Goal: Complete application form: Complete application form

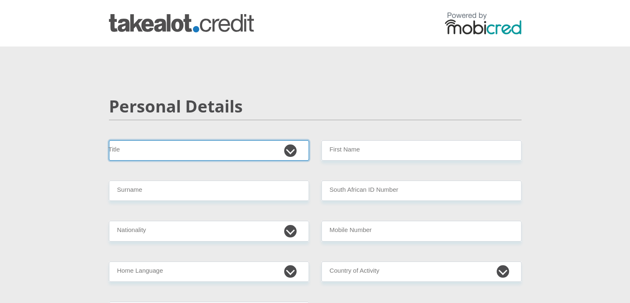
click at [291, 148] on select "Mr Ms Mrs Dr [PERSON_NAME]" at bounding box center [209, 150] width 200 height 20
select select "Mr"
click at [109, 140] on select "Mr Ms Mrs Dr [PERSON_NAME]" at bounding box center [209, 150] width 200 height 20
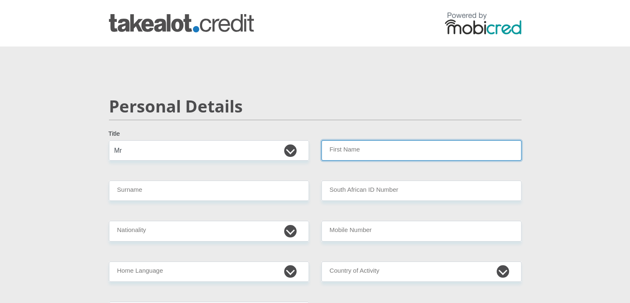
click at [369, 152] on input "First Name" at bounding box center [422, 150] width 200 height 20
type input "[PERSON_NAME]"
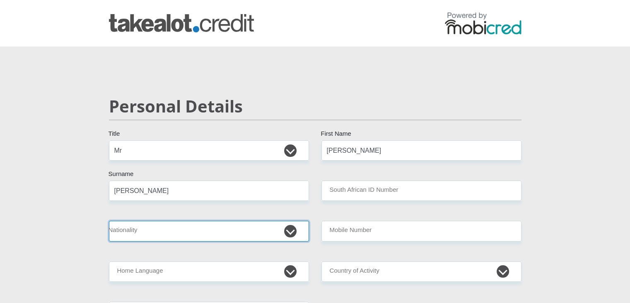
select select "ZAF"
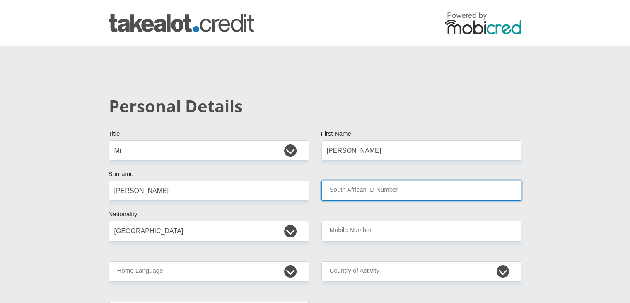
click at [401, 188] on input "South African ID Number" at bounding box center [422, 190] width 200 height 20
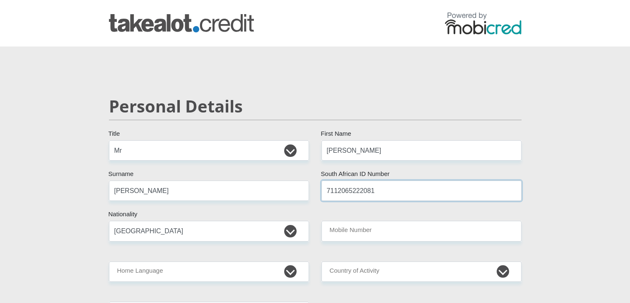
type input "7112065222081"
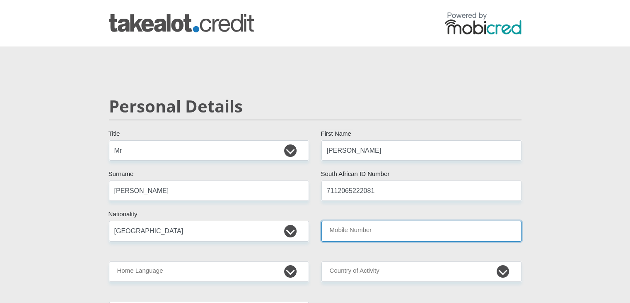
click at [371, 226] on input "Mobile Number" at bounding box center [422, 231] width 200 height 20
type input "0722691046"
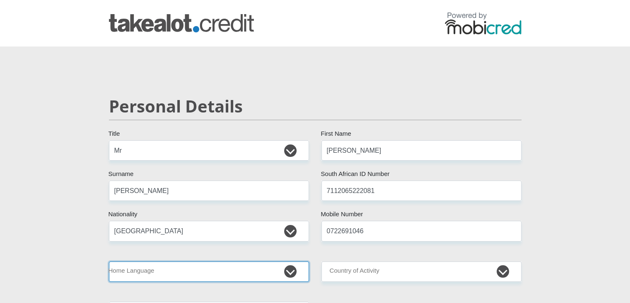
click at [288, 271] on select "Afrikaans English Sepedi South Ndebele Southern Sotho Swati Tsonga Tswana Venda…" at bounding box center [209, 271] width 200 height 20
select select "eng"
click at [109, 261] on select "Afrikaans English Sepedi South Ndebele Southern Sotho Swati Tsonga Tswana Venda…" at bounding box center [209, 271] width 200 height 20
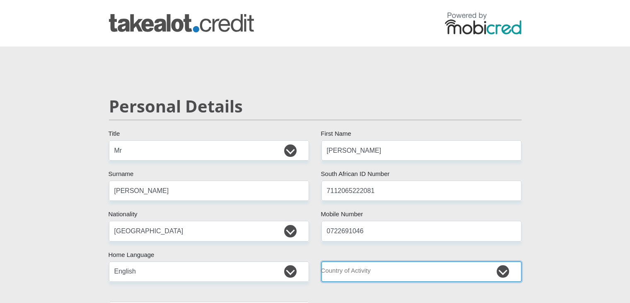
click at [497, 271] on select "[GEOGRAPHIC_DATA] [GEOGRAPHIC_DATA] [GEOGRAPHIC_DATA] [GEOGRAPHIC_DATA] [GEOGRA…" at bounding box center [422, 271] width 200 height 20
select select "ZAF"
click at [322, 261] on select "[GEOGRAPHIC_DATA] [GEOGRAPHIC_DATA] [GEOGRAPHIC_DATA] [GEOGRAPHIC_DATA] [GEOGRA…" at bounding box center [422, 271] width 200 height 20
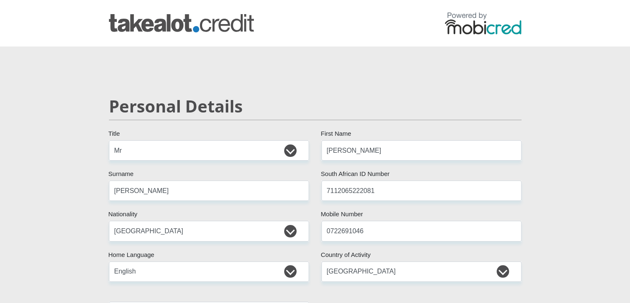
click at [418, 35] on div at bounding box center [315, 23] width 473 height 27
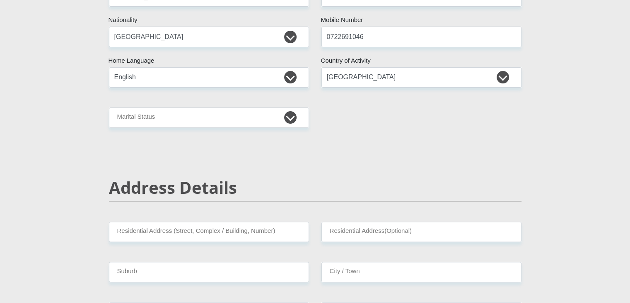
scroll to position [191, 0]
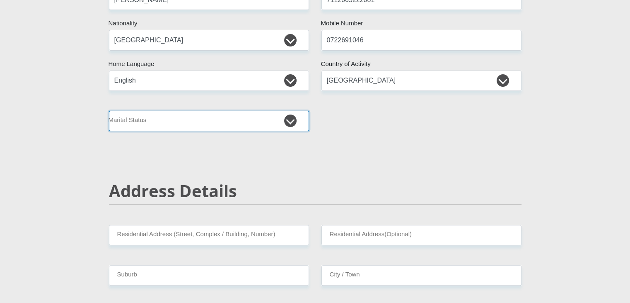
click at [296, 126] on select "Married ANC Single Divorced Widowed Married COP or Customary Law" at bounding box center [209, 121] width 200 height 20
select select "1"
click at [109, 111] on select "Married ANC Single Divorced Widowed Married COP or Customary Law" at bounding box center [209, 121] width 200 height 20
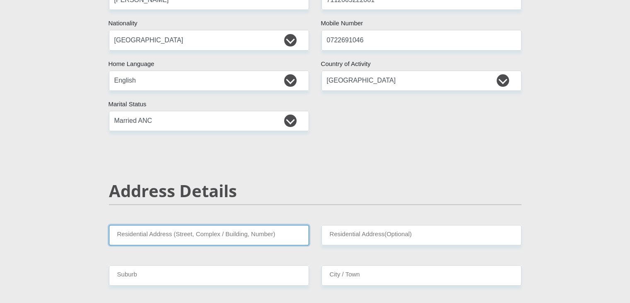
click at [281, 235] on input "Residential Address (Street, Complex / Building, Number)" at bounding box center [209, 235] width 200 height 20
type input "[STREET_ADDRESS]"
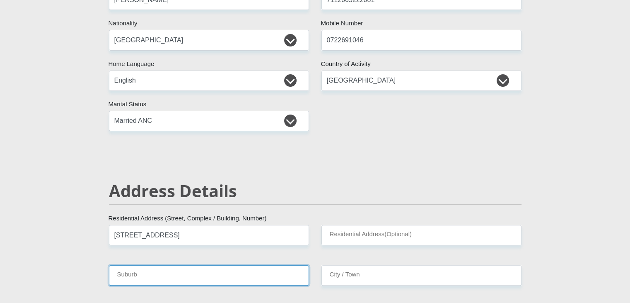
type input "[GEOGRAPHIC_DATA]"
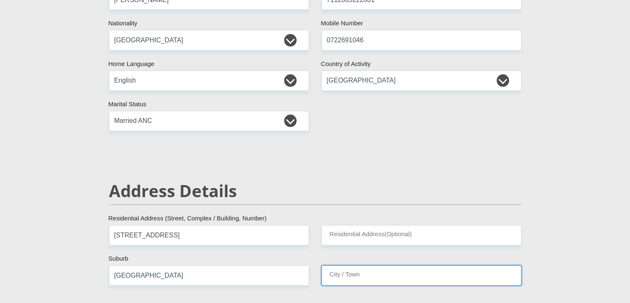
type input "[GEOGRAPHIC_DATA]"
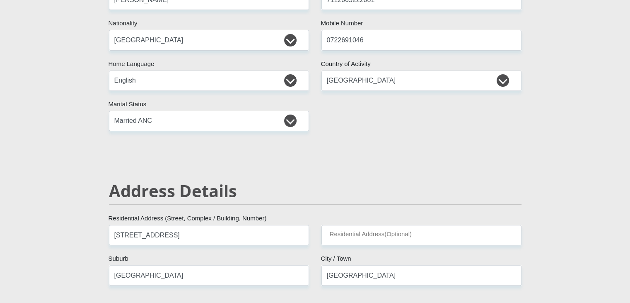
type input "7100"
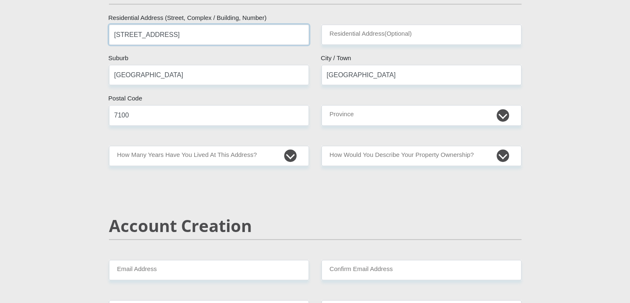
scroll to position [394, 0]
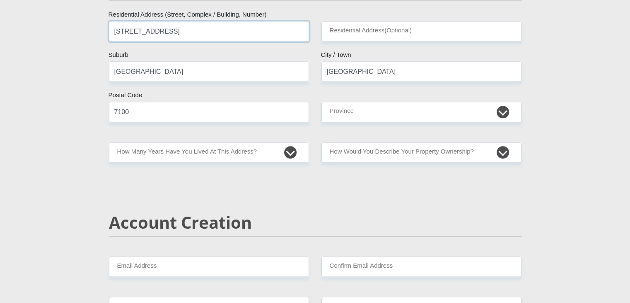
type input "[STREET_ADDRESS]"
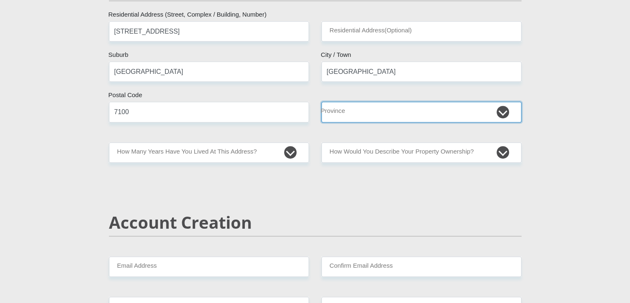
click at [397, 117] on select "Eastern Cape Free State [GEOGRAPHIC_DATA] [GEOGRAPHIC_DATA][DATE] [GEOGRAPHIC_D…" at bounding box center [422, 112] width 200 height 20
select select "Western Cape"
click at [322, 102] on select "Eastern Cape Free State [GEOGRAPHIC_DATA] [GEOGRAPHIC_DATA][DATE] [GEOGRAPHIC_D…" at bounding box center [422, 112] width 200 height 20
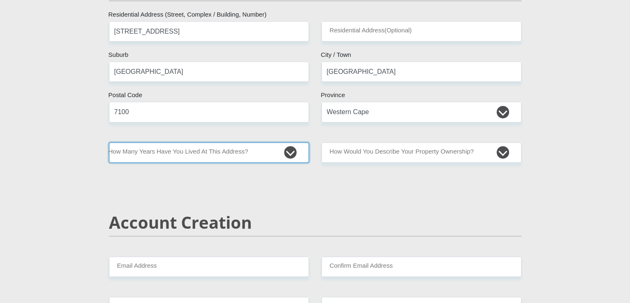
click at [269, 155] on select "less than 1 year 1-3 years 3-5 years 5+ years" at bounding box center [209, 152] width 200 height 20
select select "5"
click at [109, 142] on select "less than 1 year 1-3 years 3-5 years 5+ years" at bounding box center [209, 152] width 200 height 20
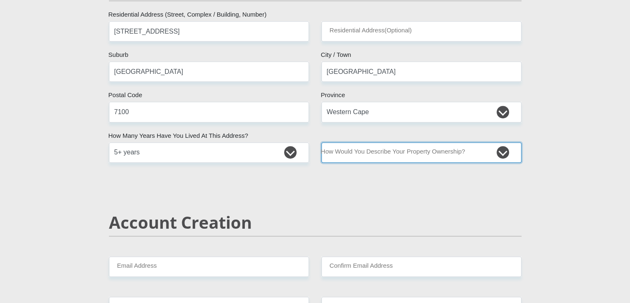
click at [499, 154] on select "Owned Rented Family Owned Company Dwelling" at bounding box center [422, 152] width 200 height 20
select select "Owned"
click at [322, 142] on select "Owned Rented Family Owned Company Dwelling" at bounding box center [422, 152] width 200 height 20
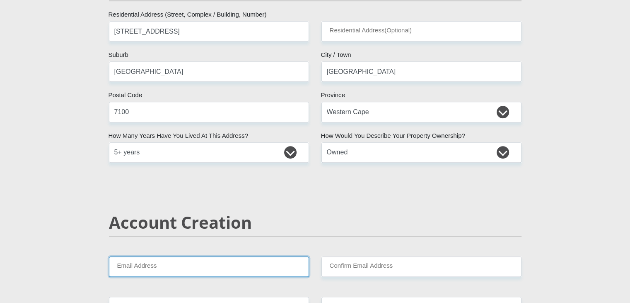
click at [235, 271] on input "Email Address" at bounding box center [209, 266] width 200 height 20
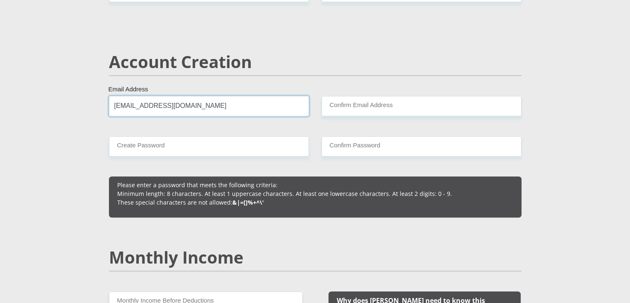
scroll to position [585, 0]
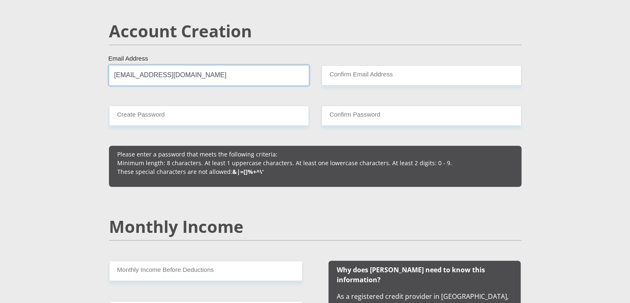
type input "[EMAIL_ADDRESS][DOMAIN_NAME]"
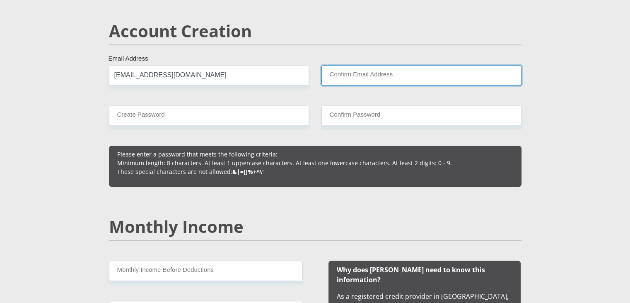
click at [406, 71] on input "Confirm Email Address" at bounding box center [422, 75] width 200 height 20
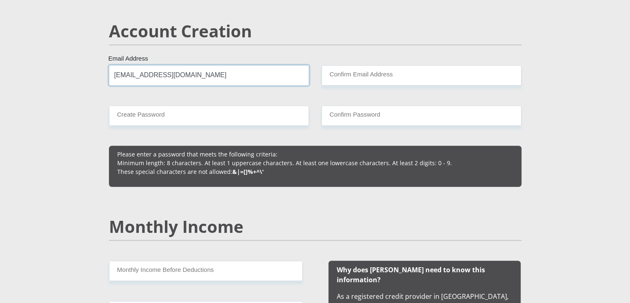
drag, startPoint x: 217, startPoint y: 73, endPoint x: 41, endPoint y: 65, distance: 175.9
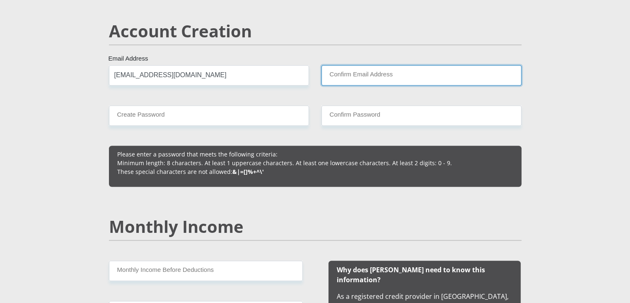
click at [344, 77] on input "Confirm Email Address" at bounding box center [422, 75] width 200 height 20
paste input "[EMAIL_ADDRESS][DOMAIN_NAME]"
type input "[EMAIL_ADDRESS][DOMAIN_NAME]"
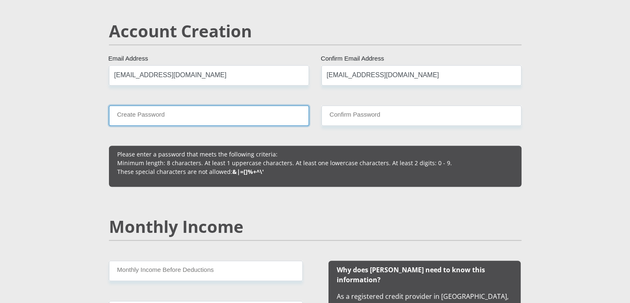
click at [197, 111] on input "Create Password" at bounding box center [209, 115] width 200 height 20
type input "Charlie123#"
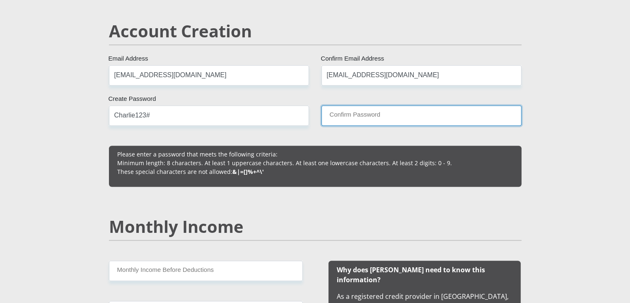
click at [366, 115] on input "Confirm Password" at bounding box center [422, 115] width 200 height 20
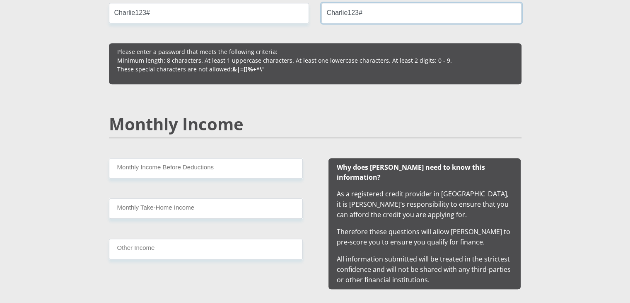
scroll to position [706, 0]
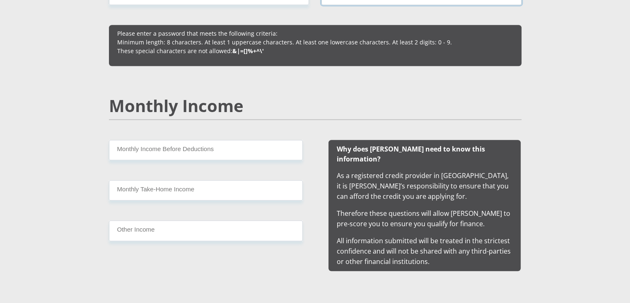
type input "Charlie123#"
click at [185, 150] on input "Monthly Income Before Deductions" at bounding box center [206, 150] width 194 height 20
type input "35000"
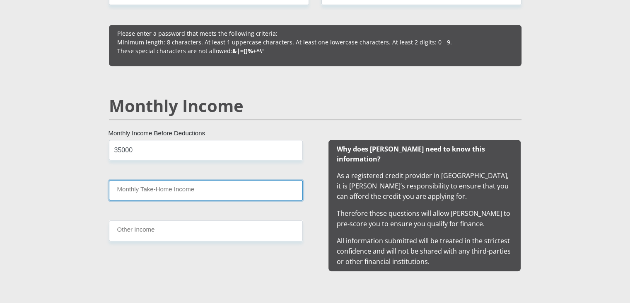
click at [196, 182] on input "Monthly Take-Home Income" at bounding box center [206, 190] width 194 height 20
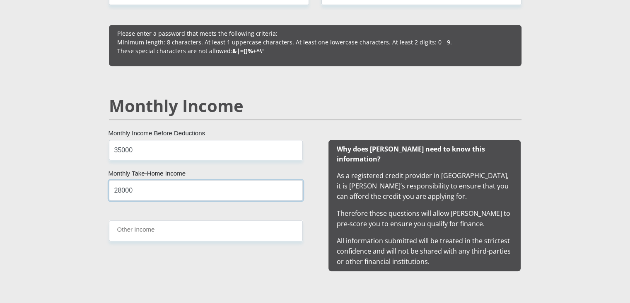
type input "28000"
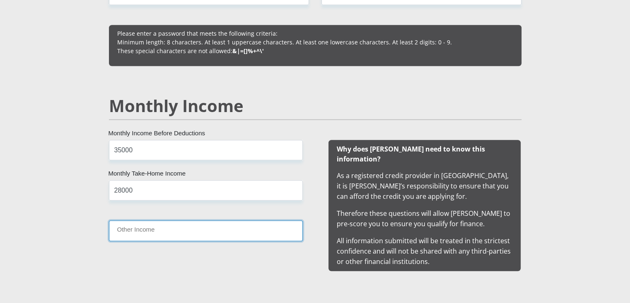
click at [174, 233] on input "Other Income" at bounding box center [206, 230] width 194 height 20
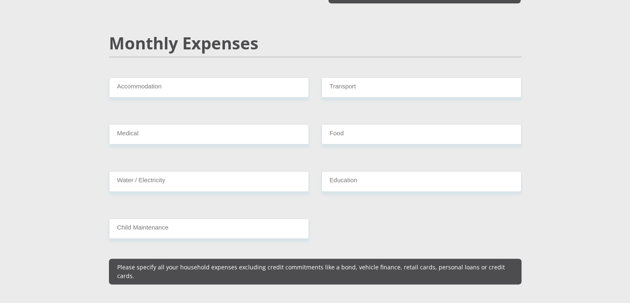
scroll to position [976, 0]
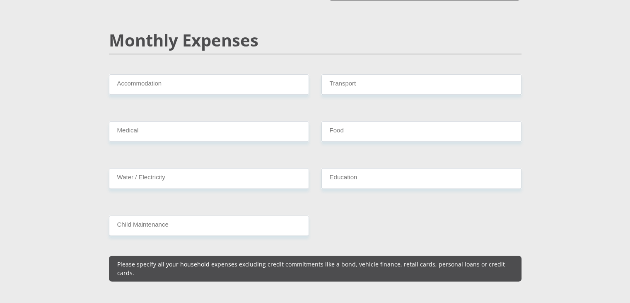
type input "0"
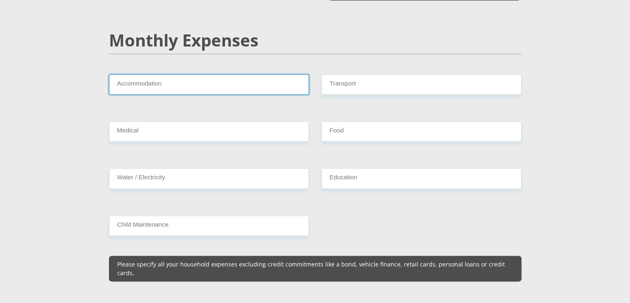
click at [209, 74] on input "Accommodation" at bounding box center [209, 84] width 200 height 20
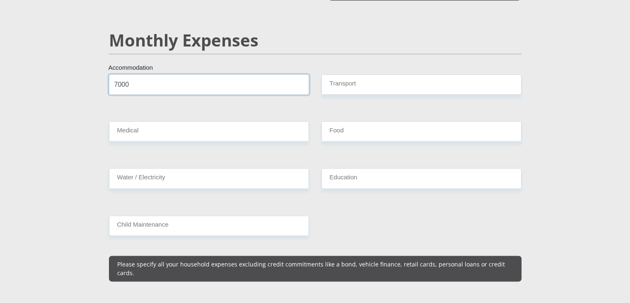
type input "7000"
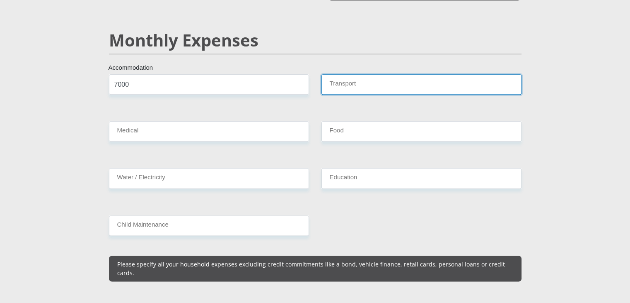
click at [382, 82] on input "Transport" at bounding box center [422, 84] width 200 height 20
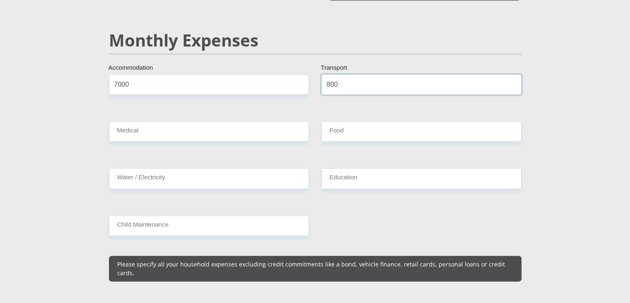
type input "800"
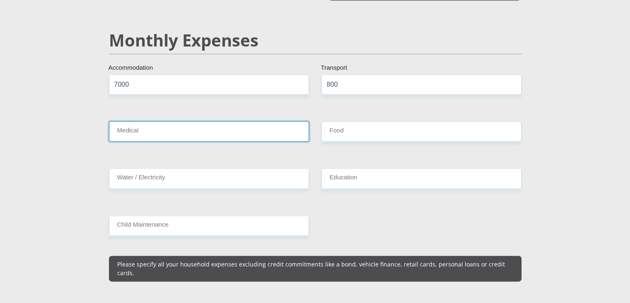
click at [241, 126] on input "Medical" at bounding box center [209, 131] width 200 height 20
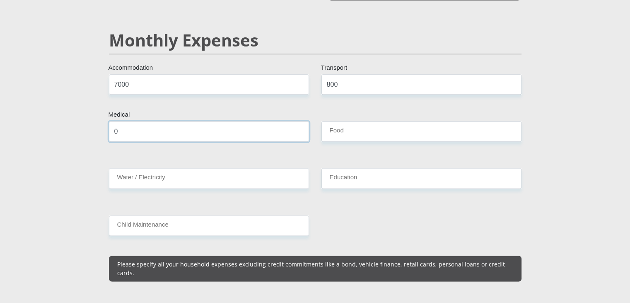
type input "0"
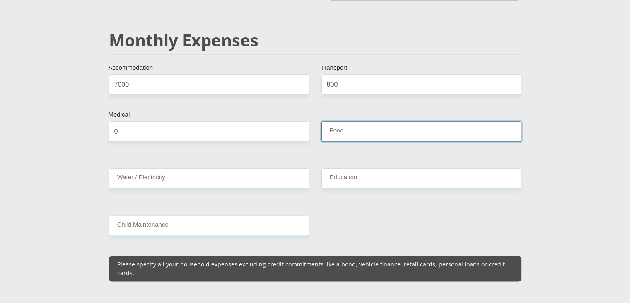
click at [375, 126] on input "Food" at bounding box center [422, 131] width 200 height 20
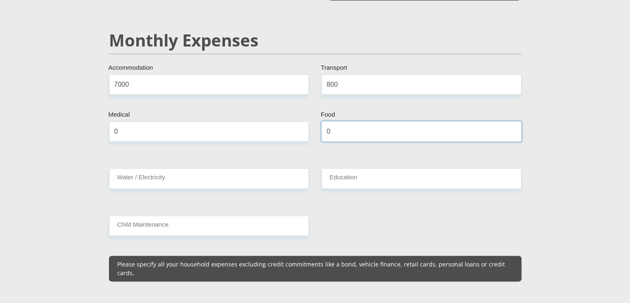
type input "0"
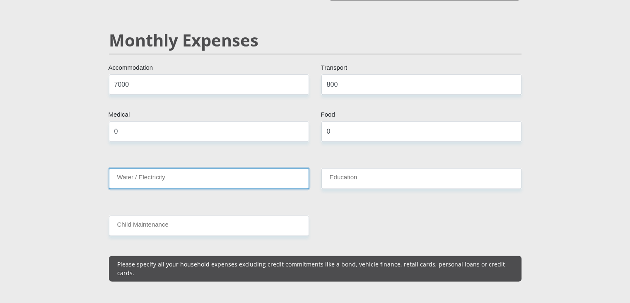
click at [182, 168] on input "Water / Electricity" at bounding box center [209, 178] width 200 height 20
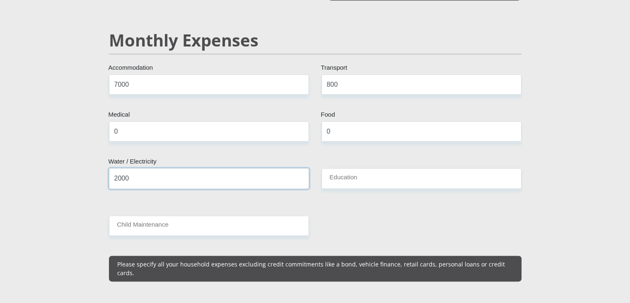
type input "2000"
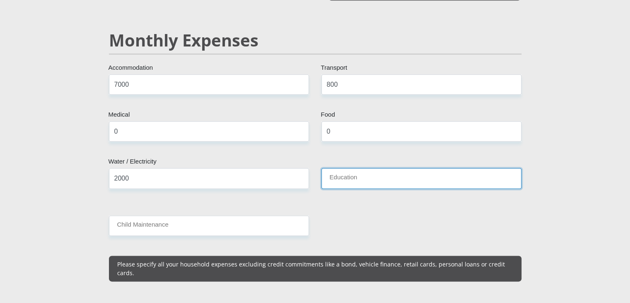
click at [349, 174] on input "Education" at bounding box center [422, 178] width 200 height 20
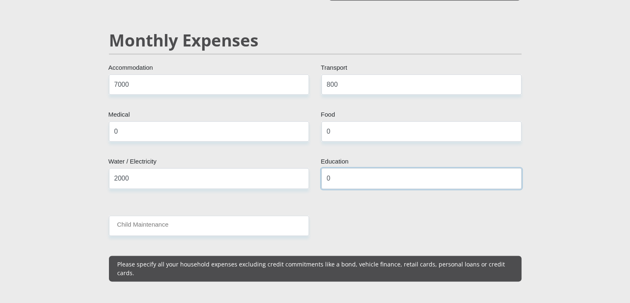
type input "0"
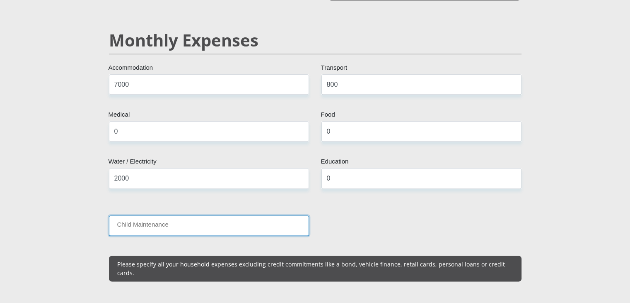
click at [250, 218] on input "Child Maintenance" at bounding box center [209, 225] width 200 height 20
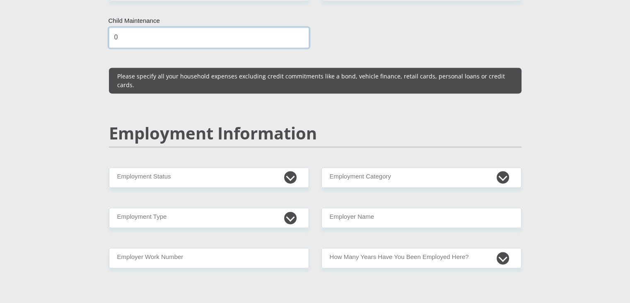
scroll to position [1158, 0]
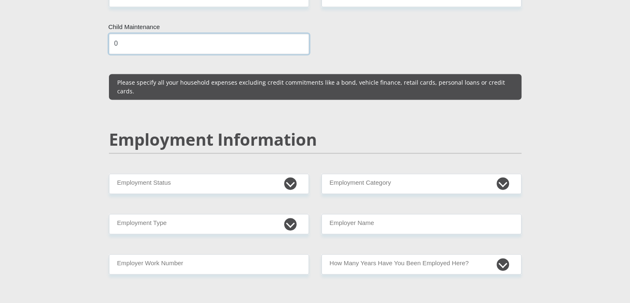
type input "0"
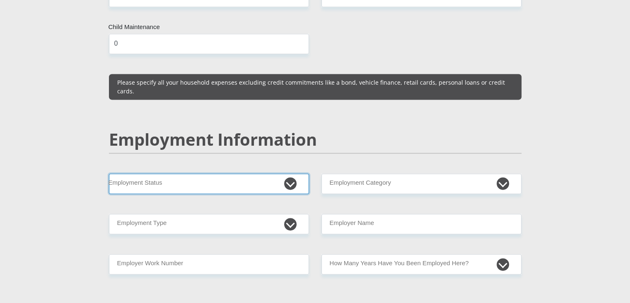
click at [292, 173] on select "Permanent/Full-time Part-time/Casual [DEMOGRAPHIC_DATA] Worker Self-Employed Ho…" at bounding box center [209, 183] width 200 height 20
select select "4"
click at [109, 173] on select "Permanent/Full-time Part-time/Casual [DEMOGRAPHIC_DATA] Worker Self-Employed Ho…" at bounding box center [209, 183] width 200 height 20
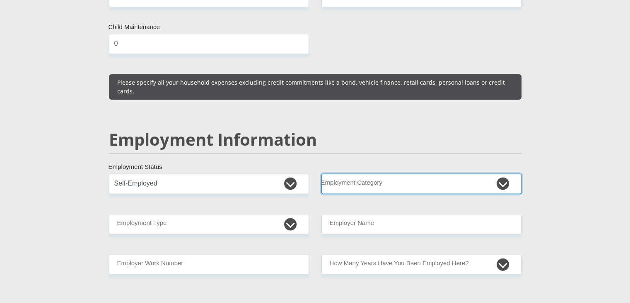
click at [356, 173] on select "AGRICULTURE ALCOHOL & TOBACCO CONSTRUCTION MATERIALS METALLURGY EQUIPMENT FOR R…" at bounding box center [422, 183] width 200 height 20
select select "17"
click at [322, 173] on select "AGRICULTURE ALCOHOL & TOBACCO CONSTRUCTION MATERIALS METALLURGY EQUIPMENT FOR R…" at bounding box center [422, 183] width 200 height 20
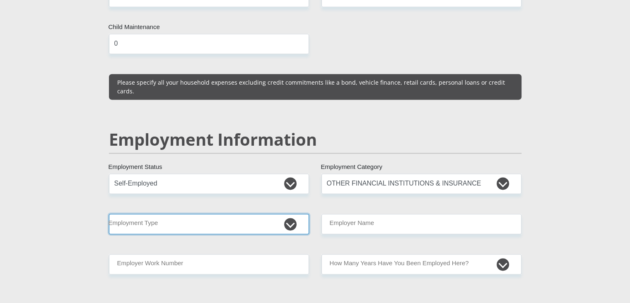
click at [285, 213] on select "College/Lecturer Craft Seller Creative Driver Executive Farmer Forces - Non Com…" at bounding box center [209, 223] width 200 height 20
select select "Self-Employed"
click at [109, 213] on select "College/Lecturer Craft Seller Creative Driver Executive Farmer Forces - Non Com…" at bounding box center [209, 223] width 200 height 20
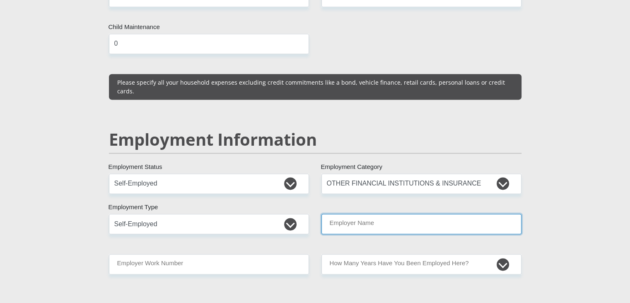
click at [404, 213] on input "Employer Name" at bounding box center [422, 223] width 200 height 20
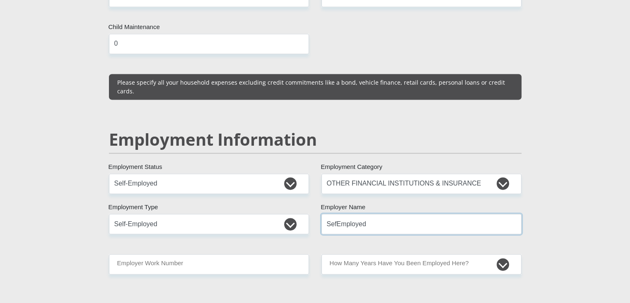
click at [335, 213] on input "SefEmployed" at bounding box center [422, 223] width 200 height 20
type input "Selfemployed"
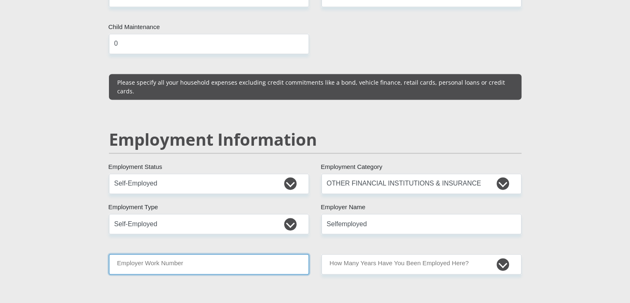
click at [261, 254] on input "Employer Work Number" at bounding box center [209, 264] width 200 height 20
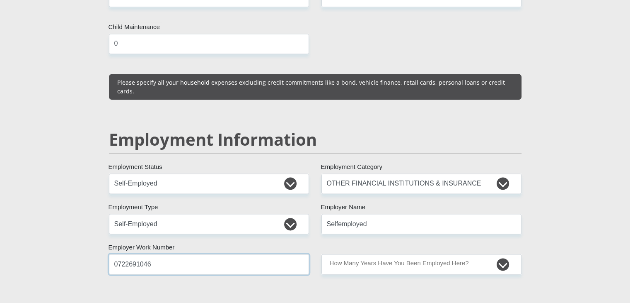
type input "0722691046"
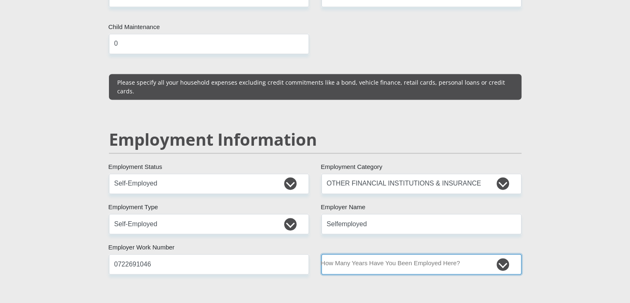
click at [507, 254] on select "less than 1 year 1-3 years 3-5 years 5+ years" at bounding box center [422, 264] width 200 height 20
select select "60"
click at [322, 254] on select "less than 1 year 1-3 years 3-5 years 5+ years" at bounding box center [422, 264] width 200 height 20
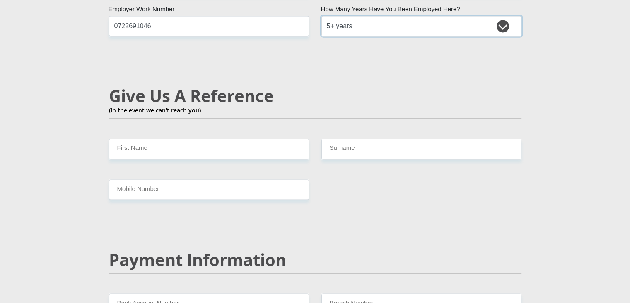
scroll to position [1429, 0]
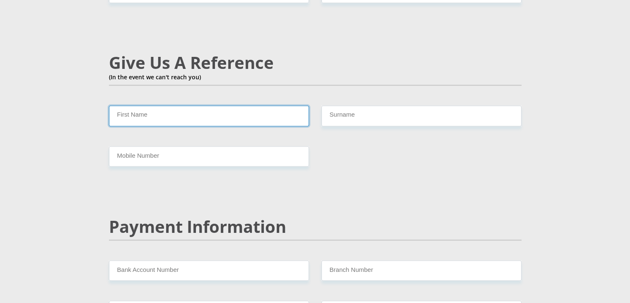
click at [172, 105] on input "First Name" at bounding box center [209, 115] width 200 height 20
type input "D"
type input "Kiran"
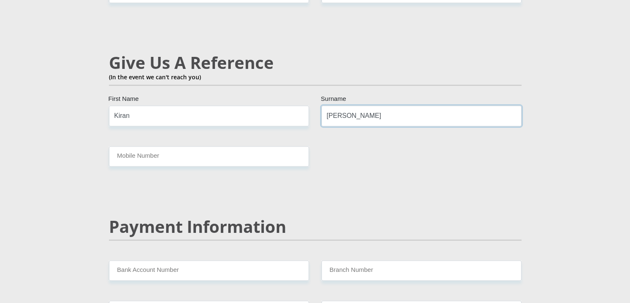
type input "[PERSON_NAME]"
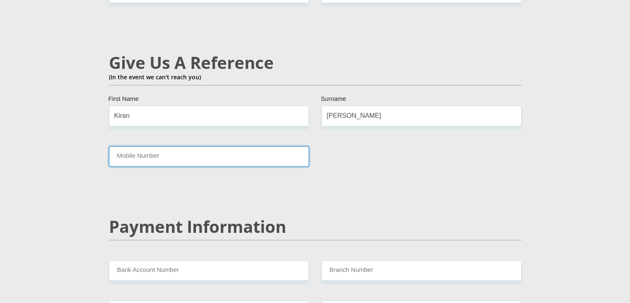
click at [163, 146] on input "Mobile Number" at bounding box center [209, 156] width 200 height 20
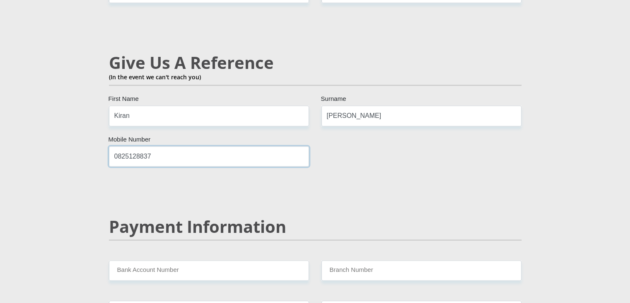
type input "0825128837"
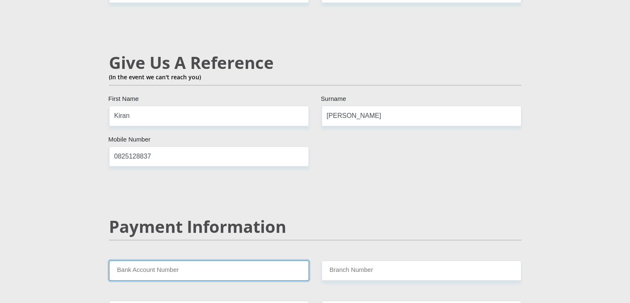
click at [215, 260] on input "Bank Account Number" at bounding box center [209, 270] width 200 height 20
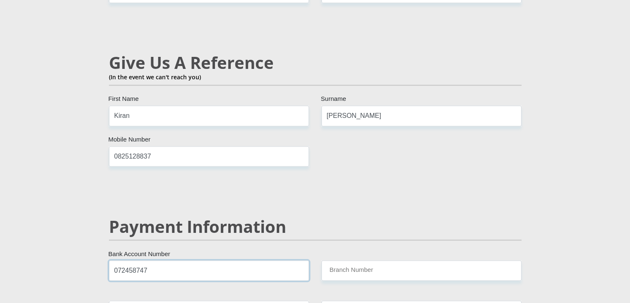
type input "072458747"
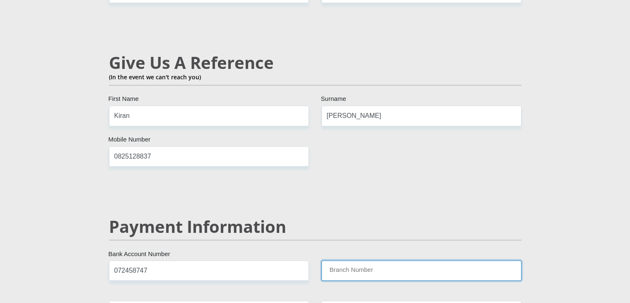
click at [354, 260] on input "Branch Number" at bounding box center [422, 270] width 200 height 20
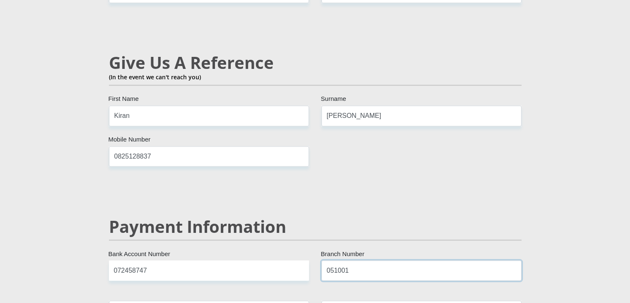
type input "051001"
type input "STANDARD BANK"
type input "STANDARD BANK [GEOGRAPHIC_DATA]"
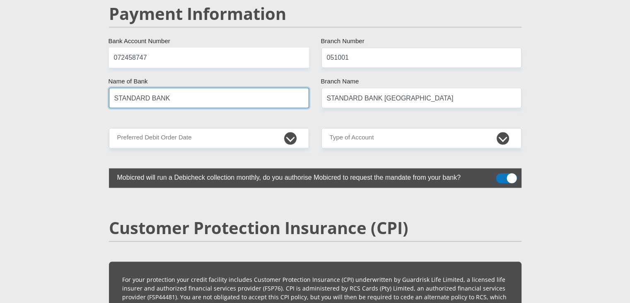
scroll to position [1647, 0]
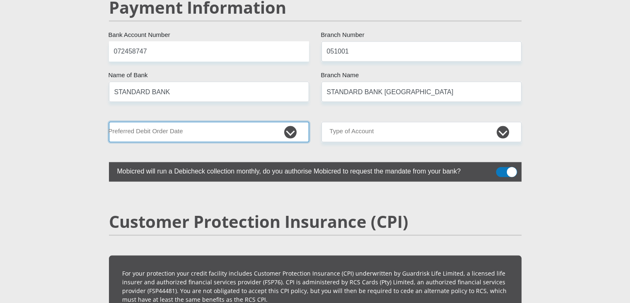
click at [292, 122] on select "1st 2nd 3rd 4th 5th 7th 18th 19th 20th 21st 22nd 23rd 24th 25th 26th 27th 28th …" at bounding box center [209, 132] width 200 height 20
select select "26"
click at [109, 122] on select "1st 2nd 3rd 4th 5th 7th 18th 19th 20th 21st 22nd 23rd 24th 25th 26th 27th 28th …" at bounding box center [209, 132] width 200 height 20
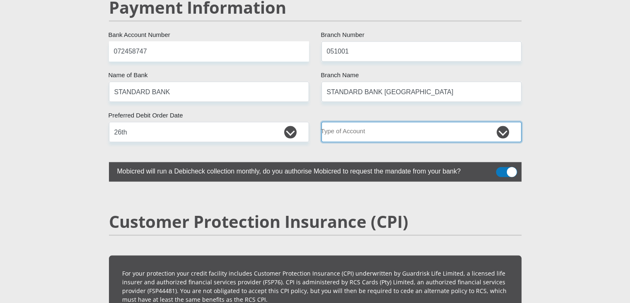
click at [510, 122] on select "Cheque Savings" at bounding box center [422, 132] width 200 height 20
select select "CUR"
click at [322, 122] on select "Cheque Savings" at bounding box center [422, 132] width 200 height 20
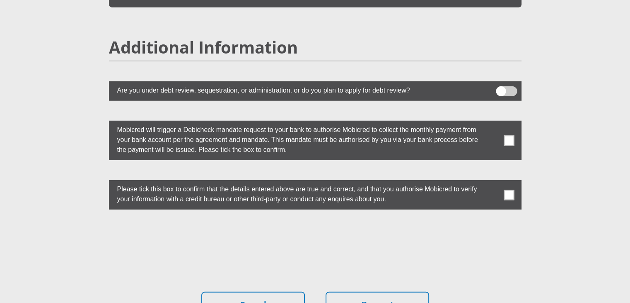
scroll to position [2255, 0]
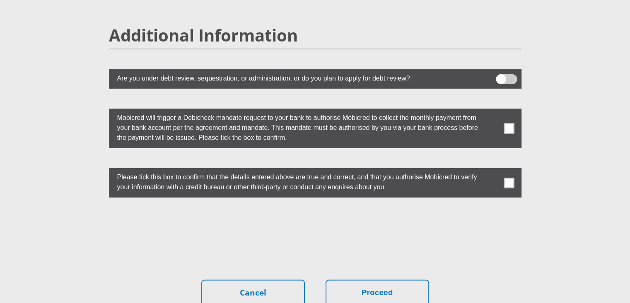
click at [512, 123] on span at bounding box center [509, 128] width 10 height 10
click at [493, 111] on input "checkbox" at bounding box center [493, 111] width 0 height 0
click at [512, 177] on span at bounding box center [509, 182] width 10 height 10
click at [493, 170] on input "checkbox" at bounding box center [493, 170] width 0 height 0
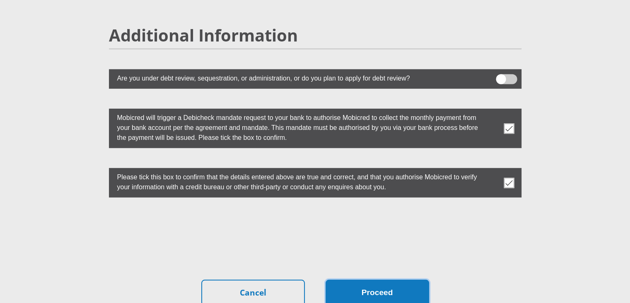
click at [370, 279] on button "Proceed" at bounding box center [378, 292] width 104 height 26
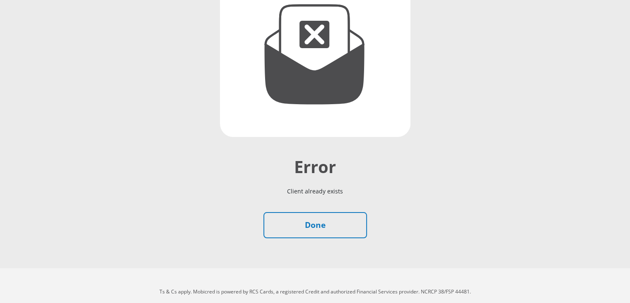
scroll to position [131, 0]
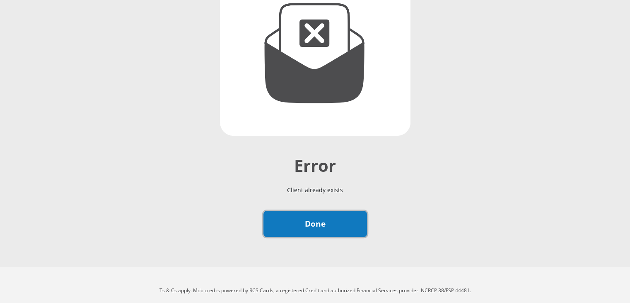
click at [338, 216] on link "Done" at bounding box center [316, 224] width 104 height 26
